Goal: Transaction & Acquisition: Purchase product/service

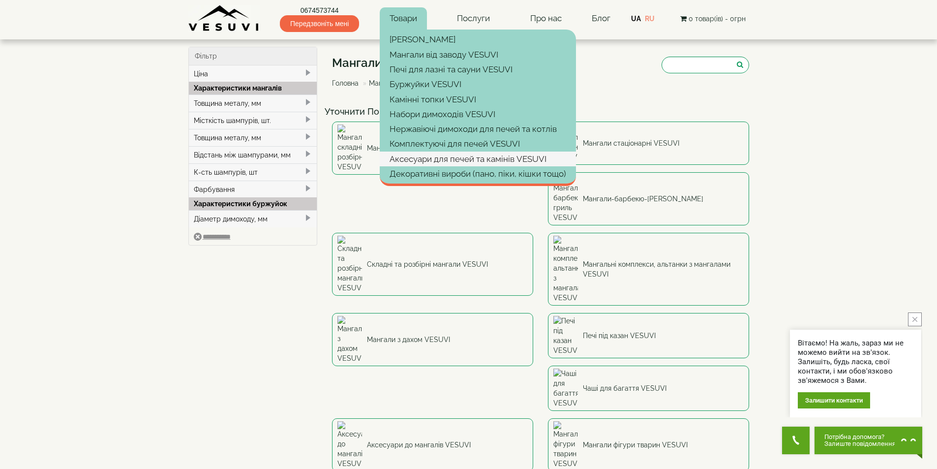
click at [425, 160] on link "Аксесуари для печей та камінів VESUVI" at bounding box center [478, 159] width 196 height 15
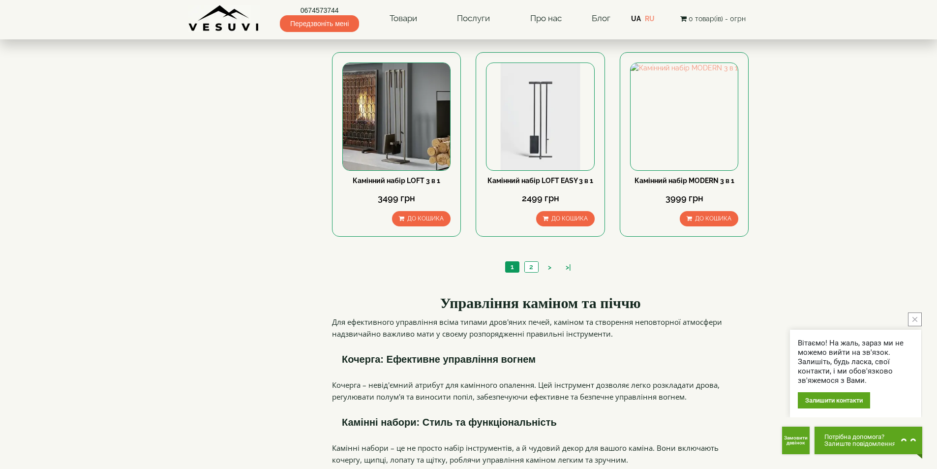
scroll to position [1033, 0]
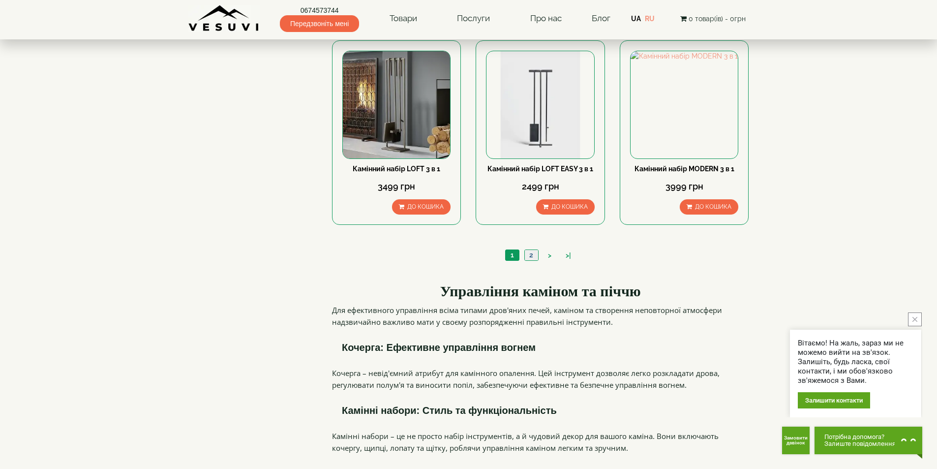
click at [529, 250] on link "2" at bounding box center [532, 255] width 14 height 10
